Goal: Check status: Check status

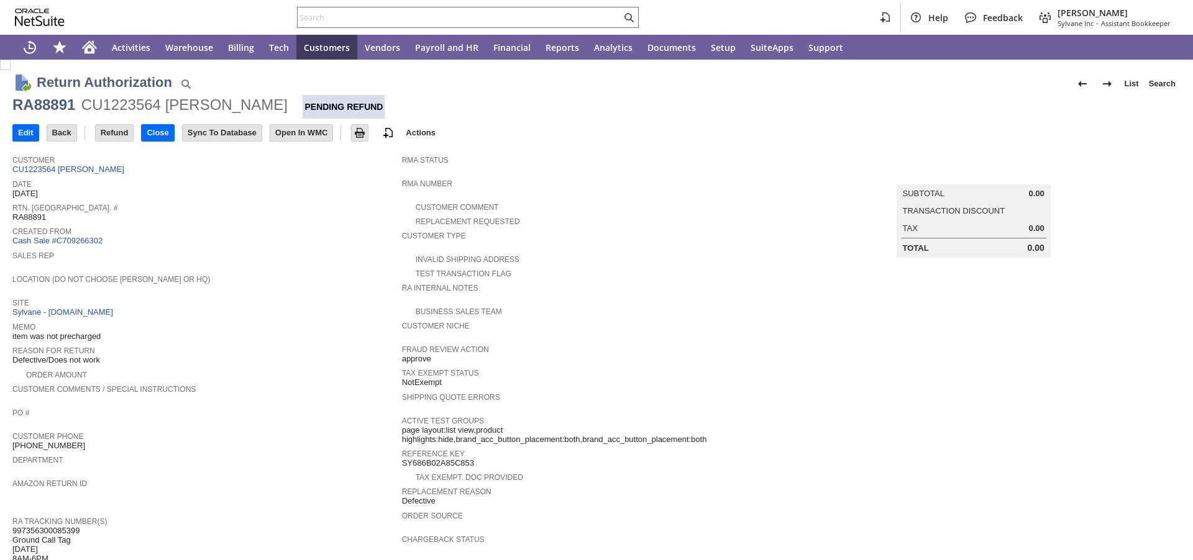
click at [248, 284] on div "Location (Do Not Choose [PERSON_NAME] or HQ)" at bounding box center [203, 283] width 383 height 22
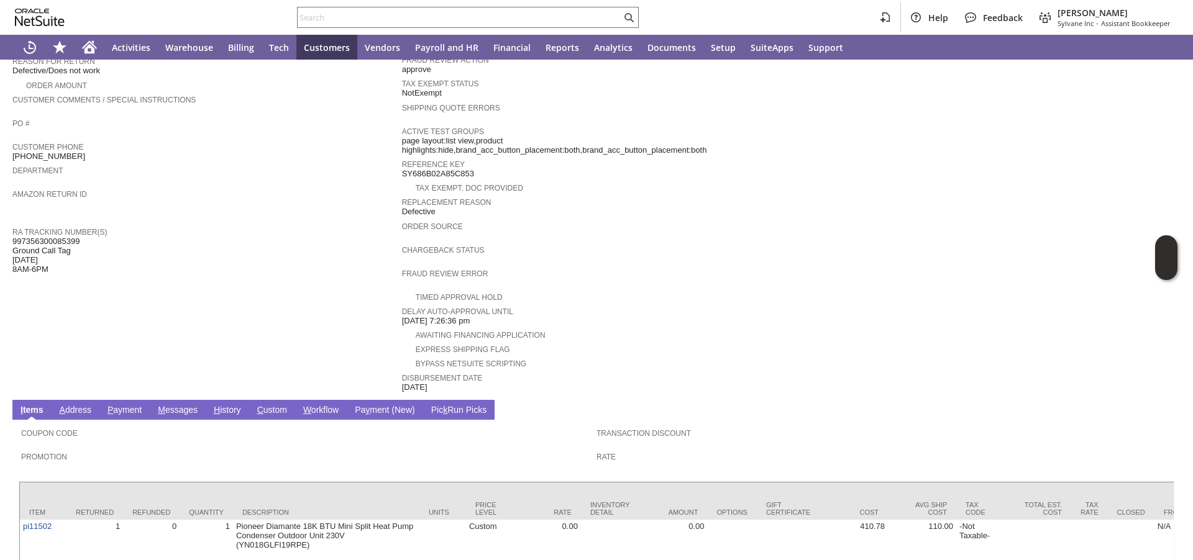
scroll to position [360, 0]
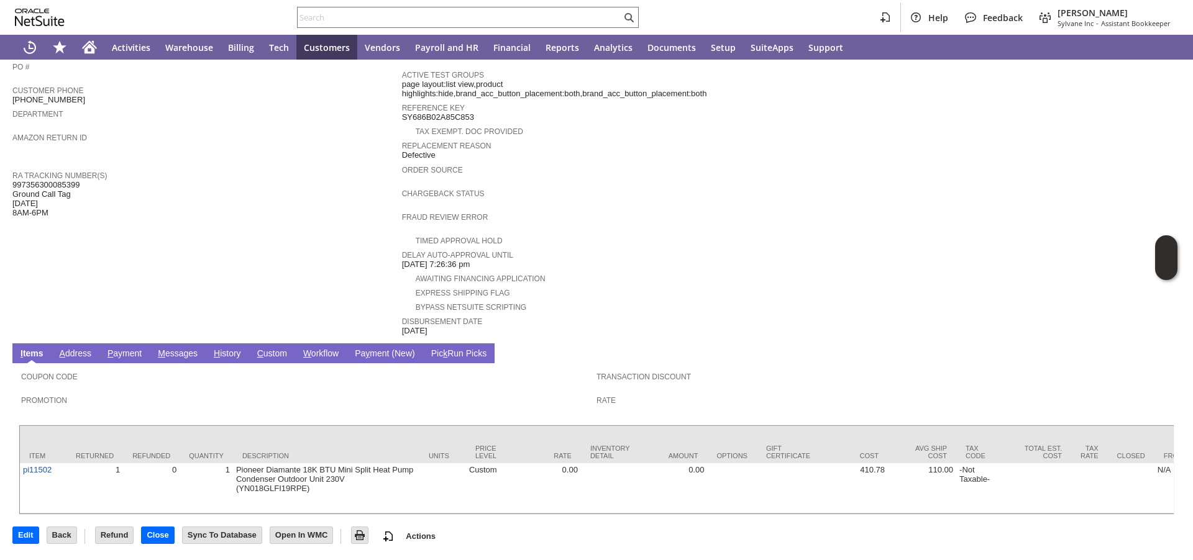
click at [215, 349] on span "H" at bounding box center [217, 354] width 6 height 10
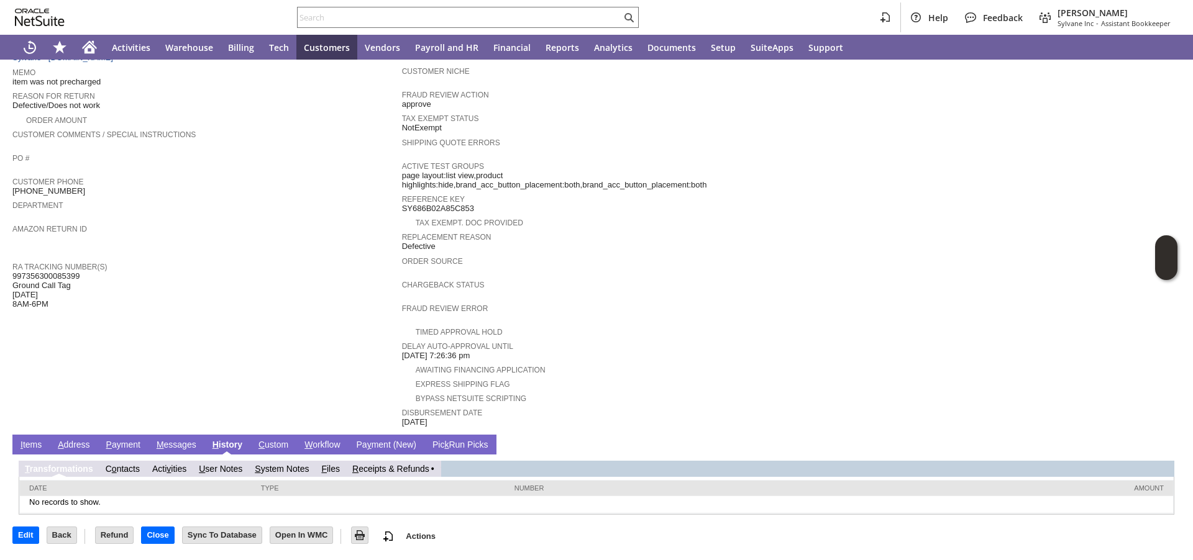
scroll to position [255, 0]
click at [357, 471] on link "R eceipts & Refunds" at bounding box center [390, 469] width 77 height 10
click at [372, 464] on link "R eceipts & Refunds" at bounding box center [395, 469] width 77 height 10
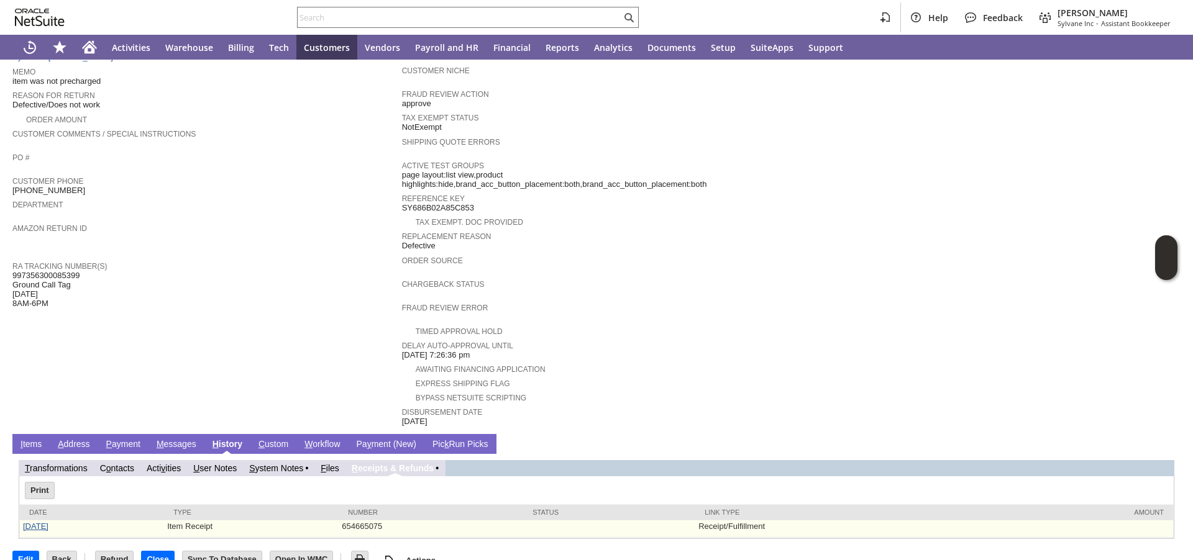
click at [35, 526] on link "8/8/2025" at bounding box center [35, 526] width 25 height 9
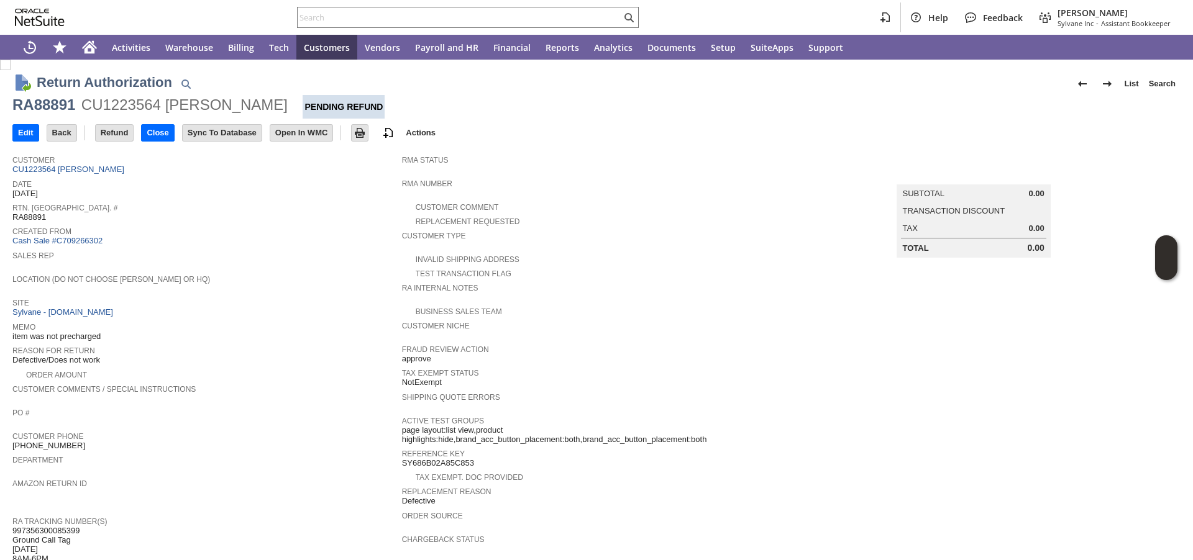
click at [268, 222] on td "Rtn. [GEOGRAPHIC_DATA]. # RA88891" at bounding box center [207, 212] width 390 height 24
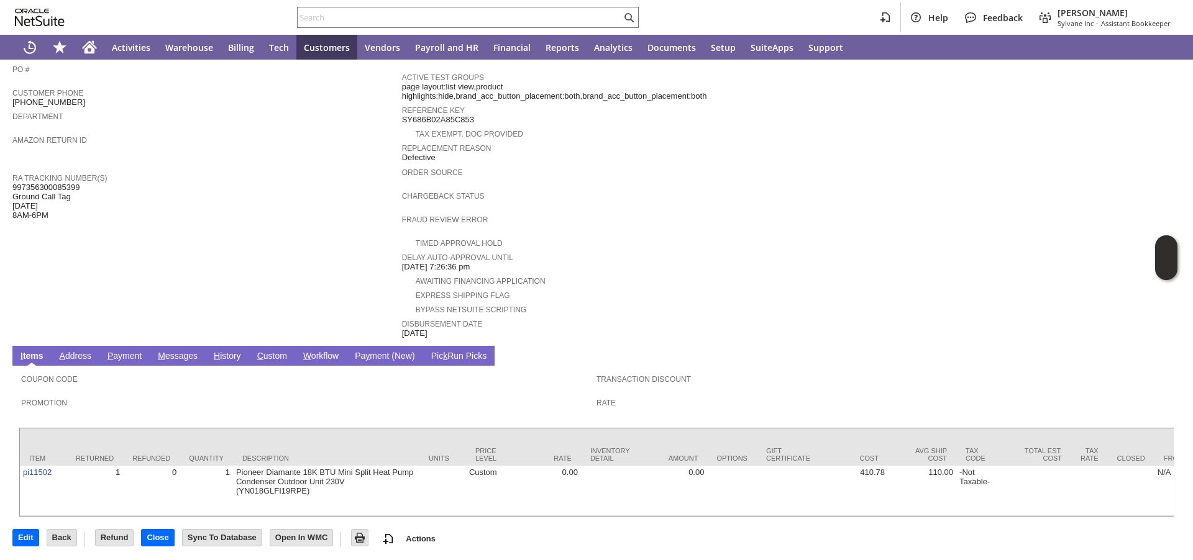
scroll to position [360, 0]
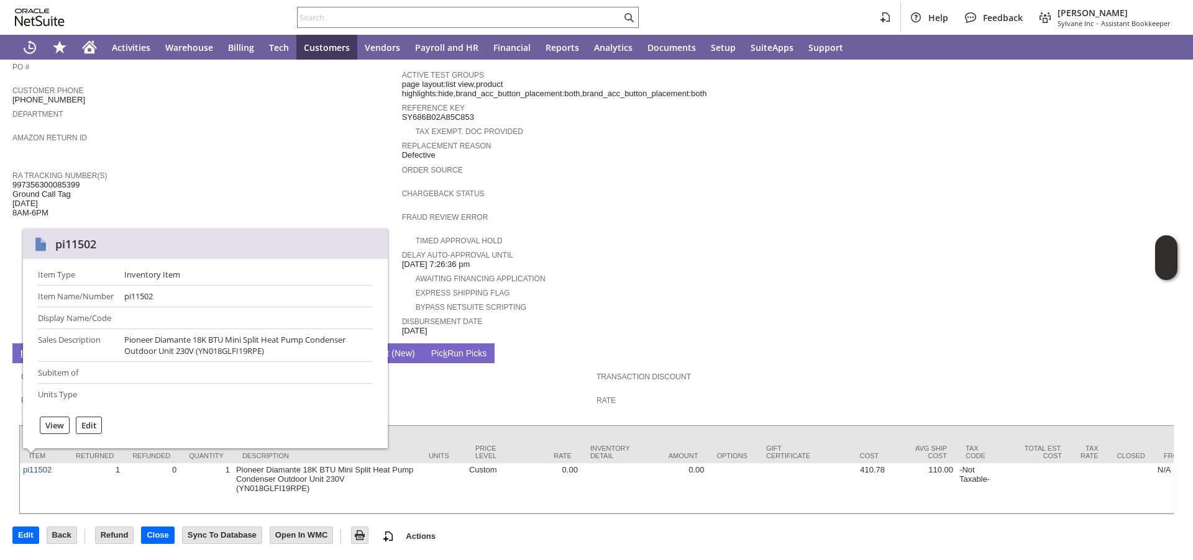
click at [184, 168] on span "RA Tracking Number(s)" at bounding box center [203, 174] width 383 height 12
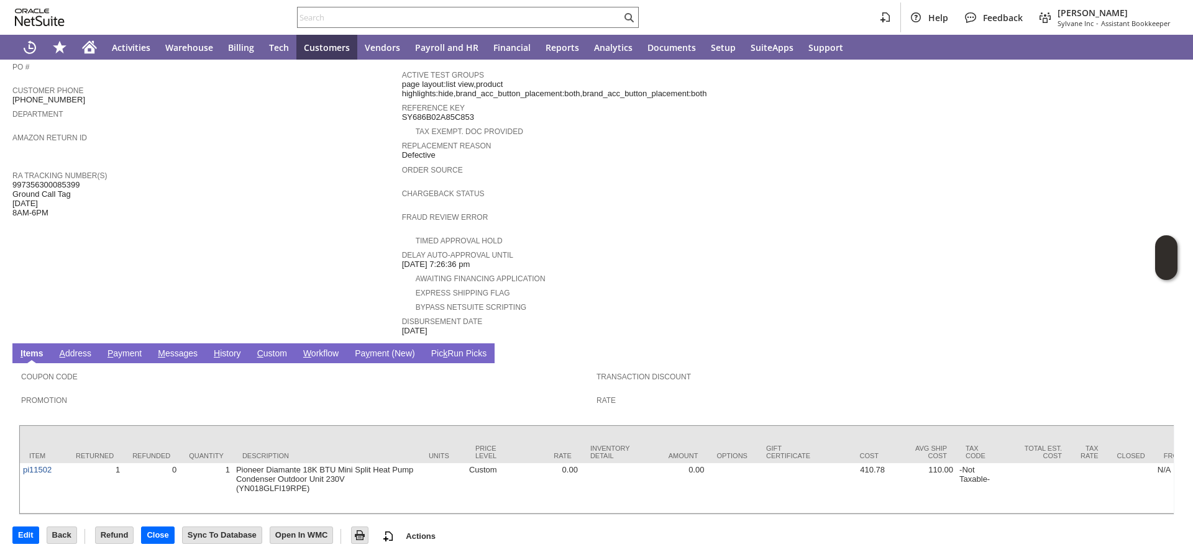
click at [189, 168] on div "RA Tracking Number(s) 997356300085399 Ground Call Tag 08.05.2025 8AM-6PM" at bounding box center [203, 193] width 383 height 50
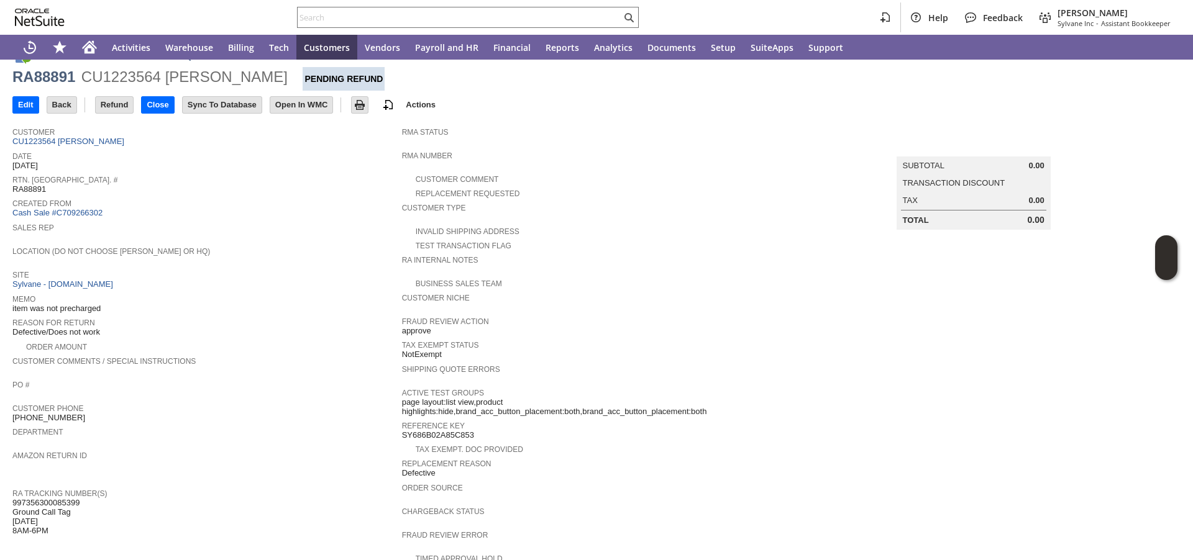
scroll to position [0, 0]
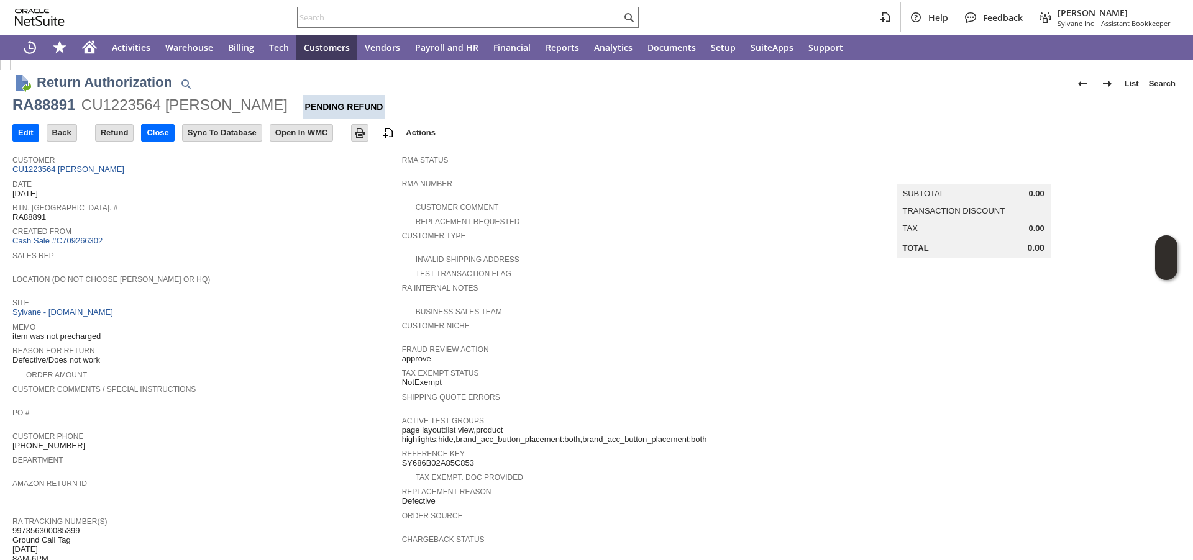
click at [317, 244] on div "Created From Cash Sale #C709266302" at bounding box center [203, 235] width 383 height 23
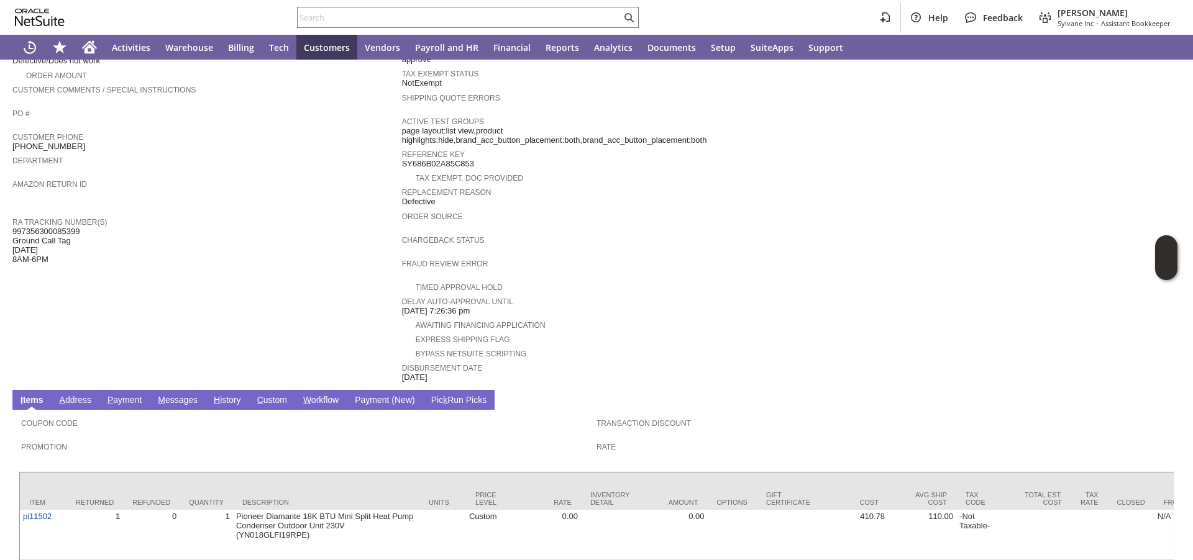
scroll to position [360, 0]
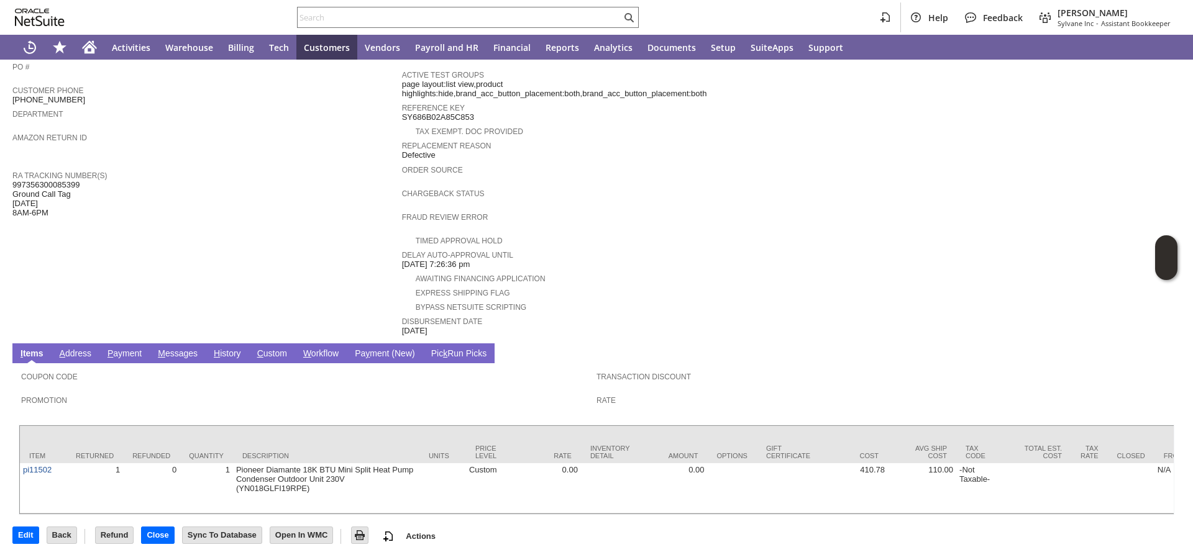
click at [282, 184] on div "RA Tracking Number(s) 997356300085399 Ground Call Tag 08.05.2025 8AM-6PM" at bounding box center [203, 193] width 383 height 50
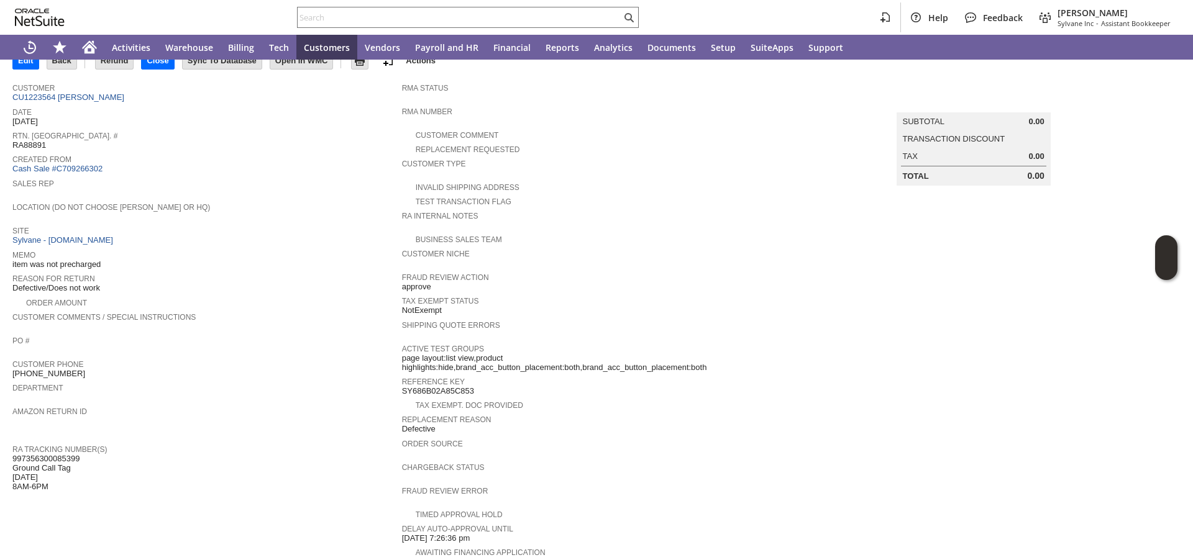
scroll to position [0, 0]
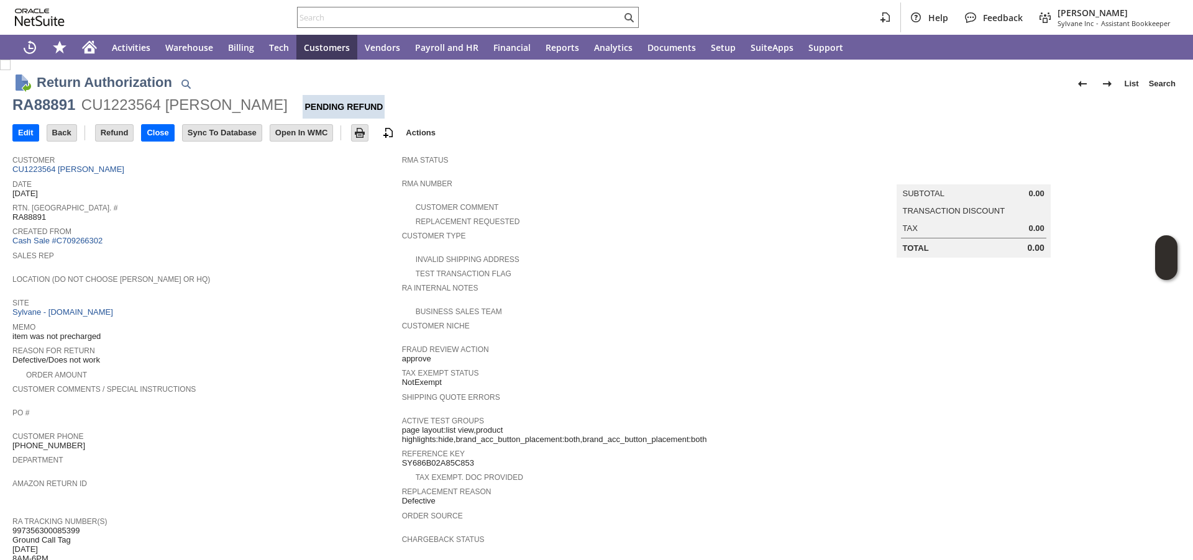
click at [257, 234] on span "Created From" at bounding box center [203, 230] width 383 height 12
click at [416, 17] on input "text" at bounding box center [460, 17] width 324 height 15
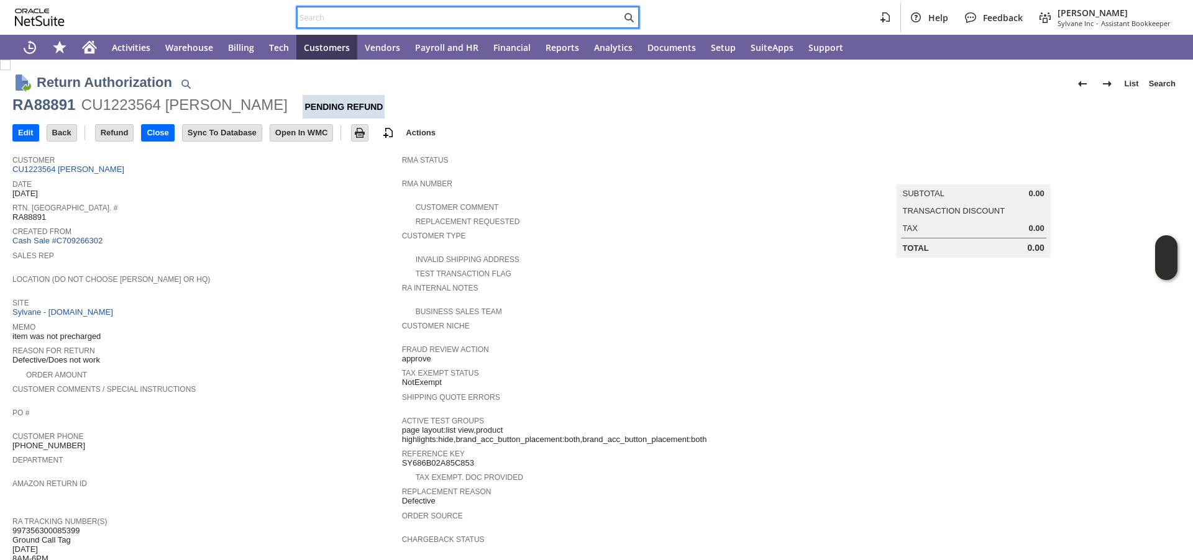
click at [416, 17] on input "text" at bounding box center [460, 17] width 324 height 15
paste input "P218404"
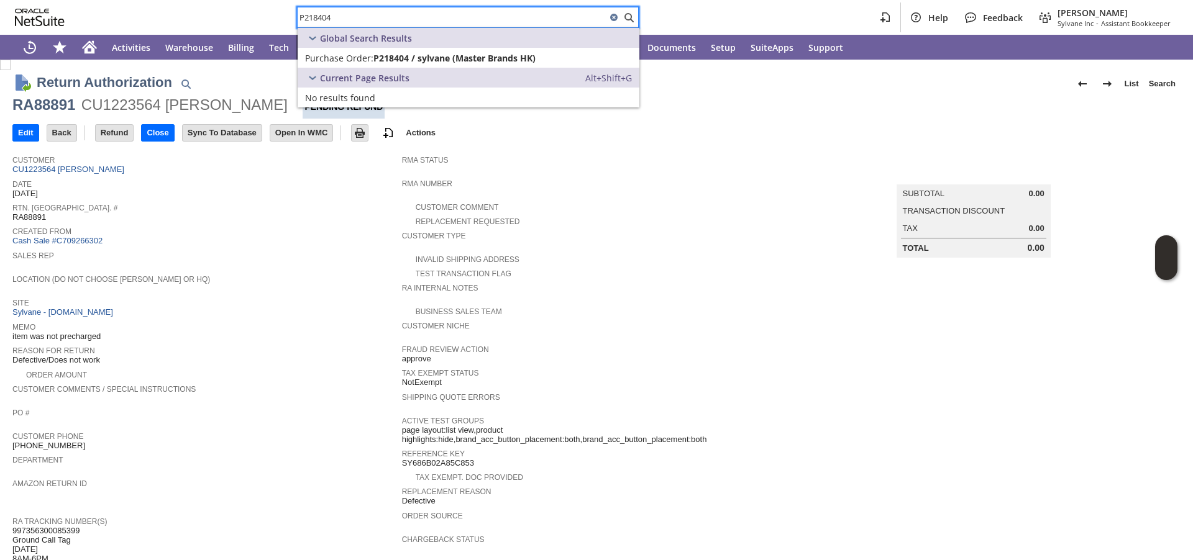
type input "P218404"
click at [367, 61] on span "Purchase Order:" at bounding box center [339, 58] width 68 height 12
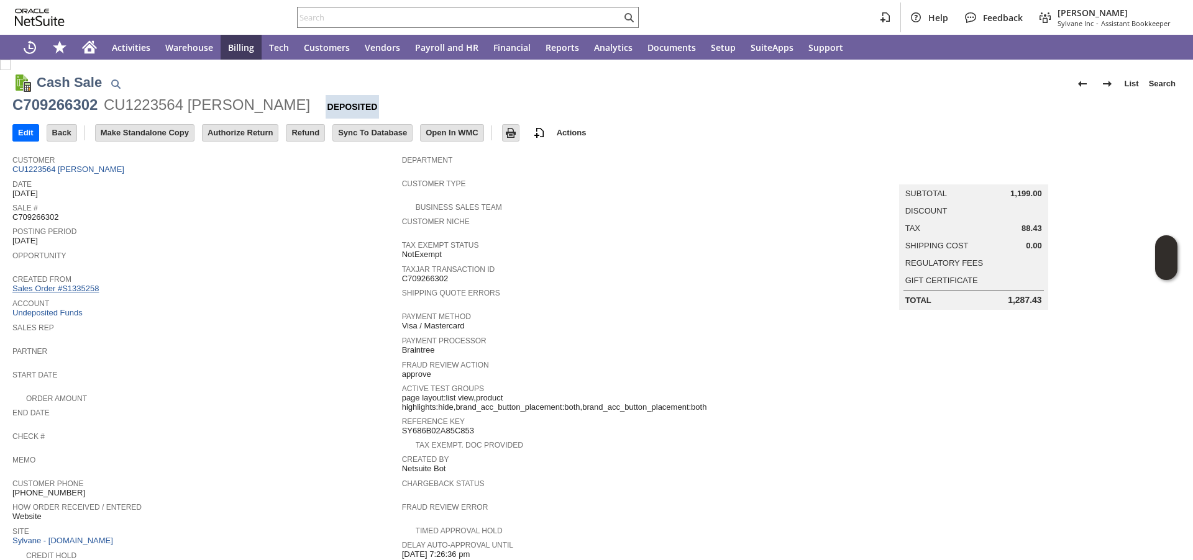
click at [82, 288] on link "Sales Order #S1335258" at bounding box center [56, 288] width 89 height 9
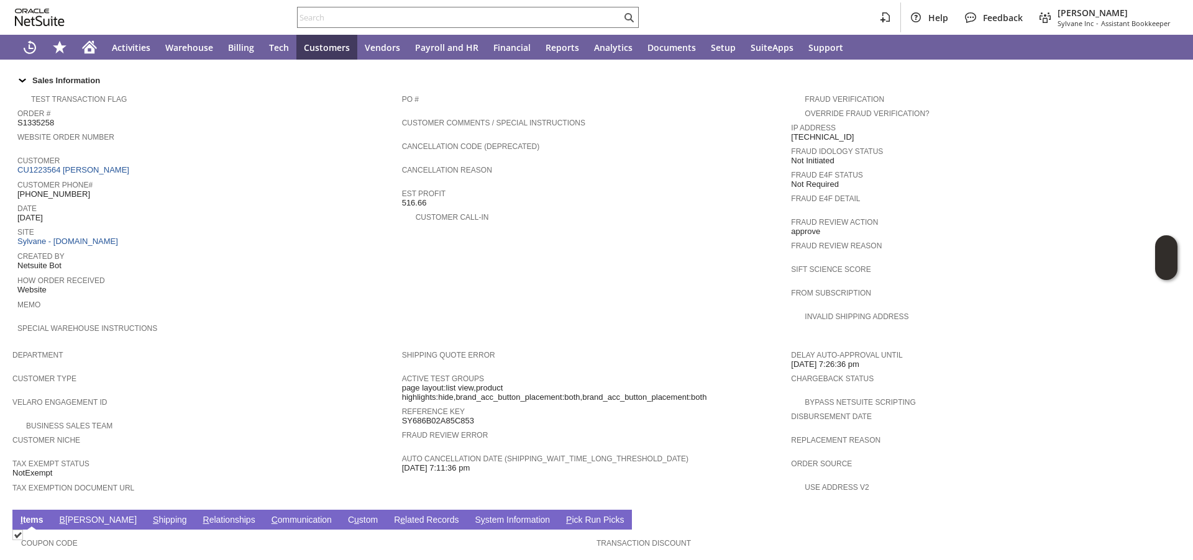
scroll to position [419, 0]
click at [279, 162] on span "Customer" at bounding box center [206, 159] width 378 height 12
